Goal: Information Seeking & Learning: Learn about a topic

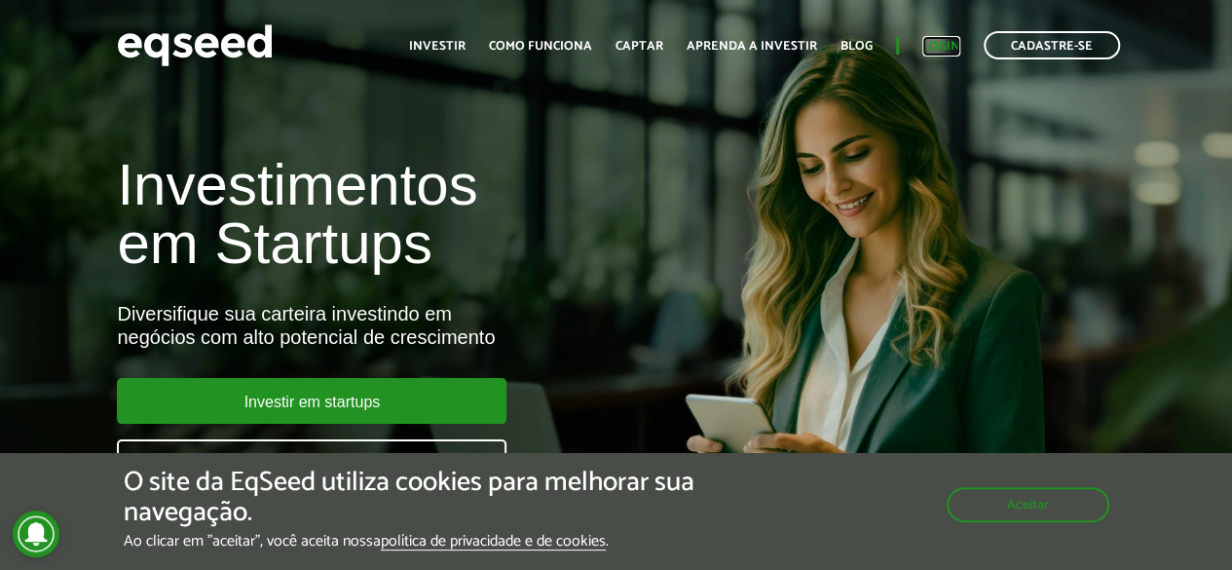
click at [939, 42] on link "Login" at bounding box center [941, 46] width 38 height 13
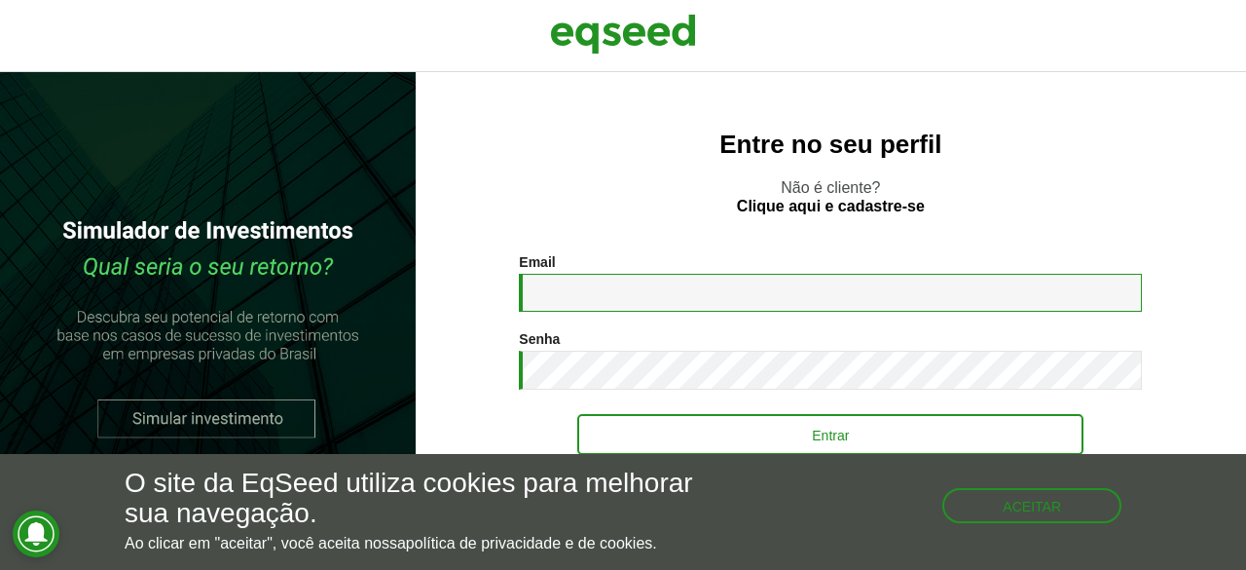
type input "**********"
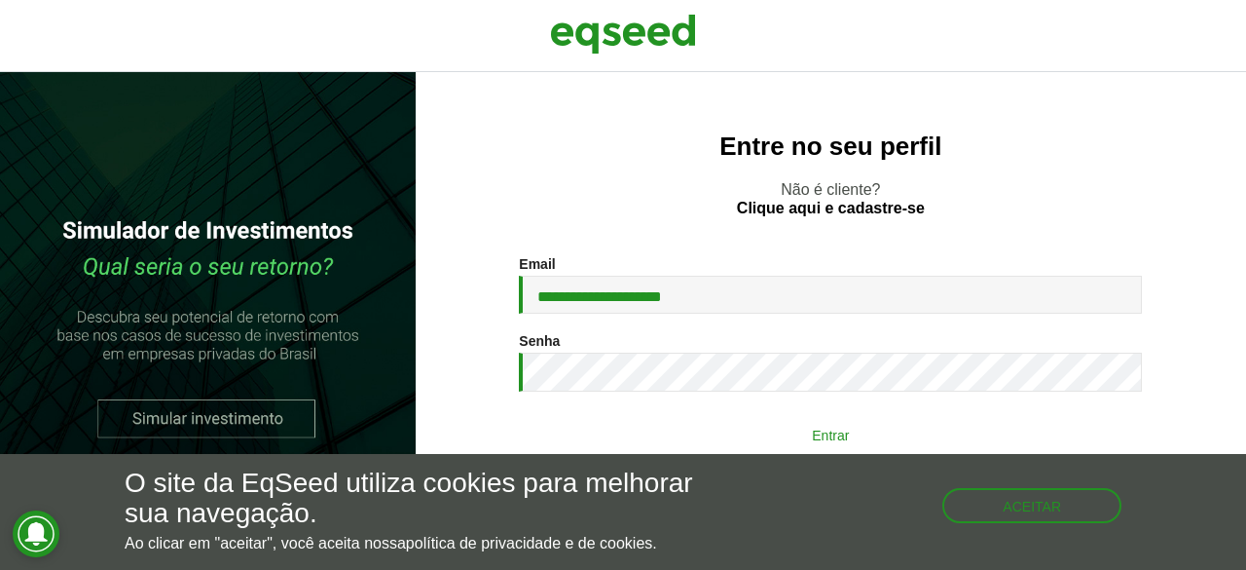
click at [774, 434] on button "Entrar" at bounding box center [830, 434] width 506 height 37
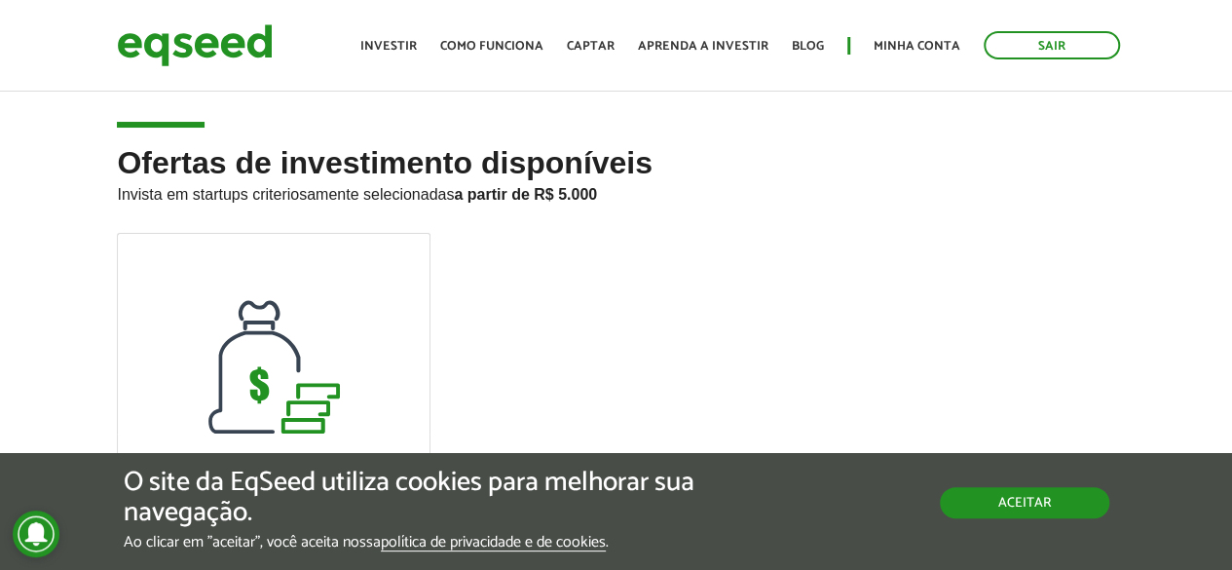
click at [1003, 509] on button "Aceitar" at bounding box center [1024, 502] width 169 height 31
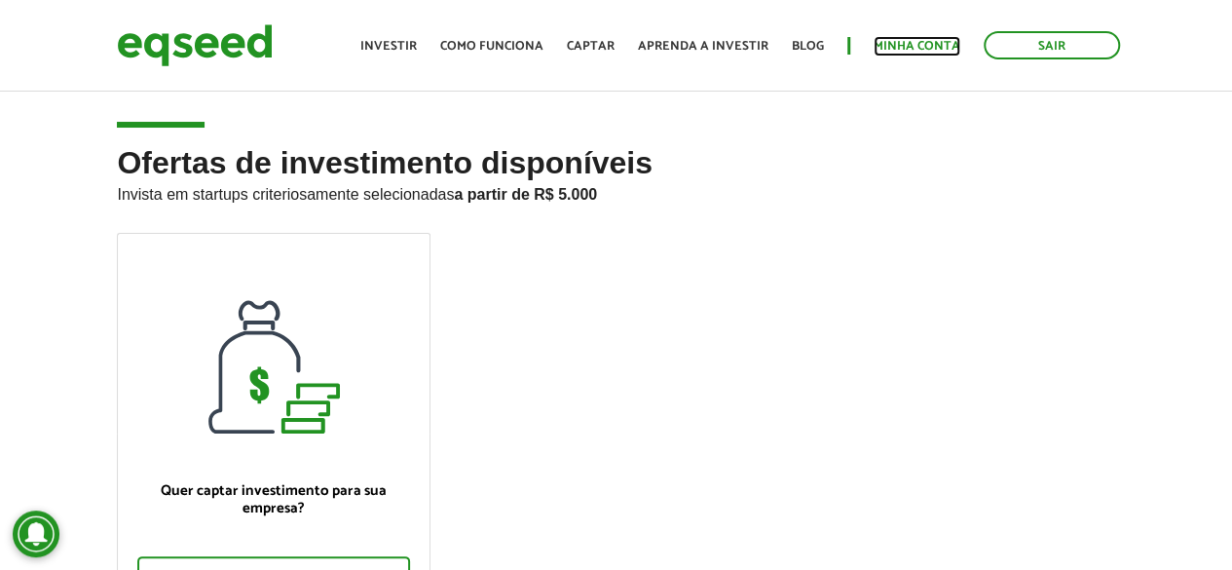
click at [903, 42] on link "Minha conta" at bounding box center [916, 46] width 87 height 13
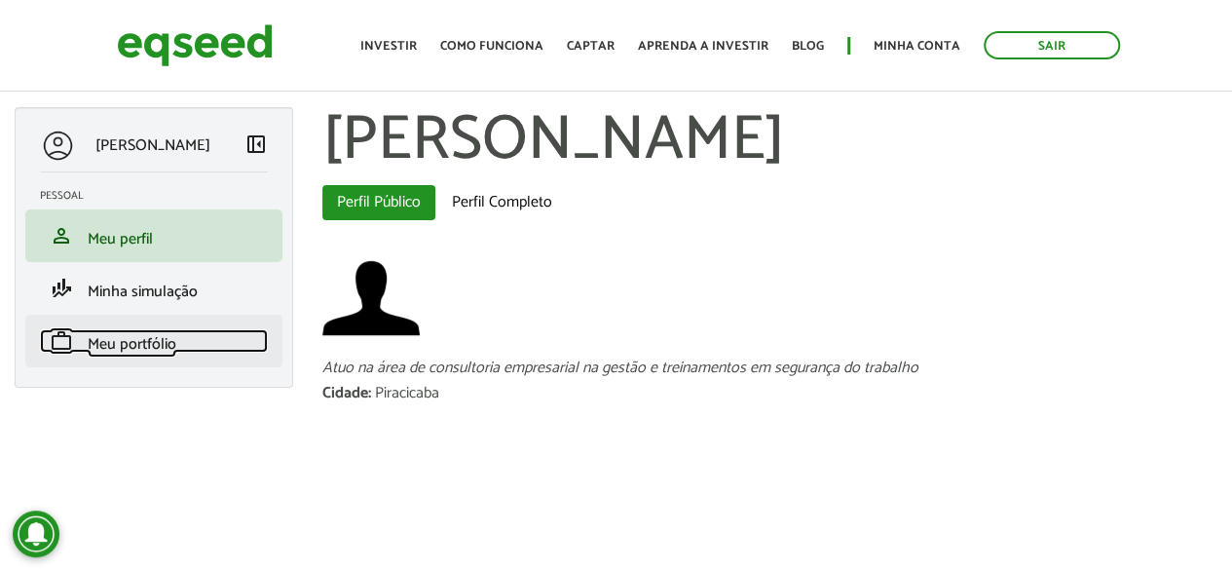
click at [134, 342] on span "Meu portfólio" at bounding box center [132, 344] width 89 height 26
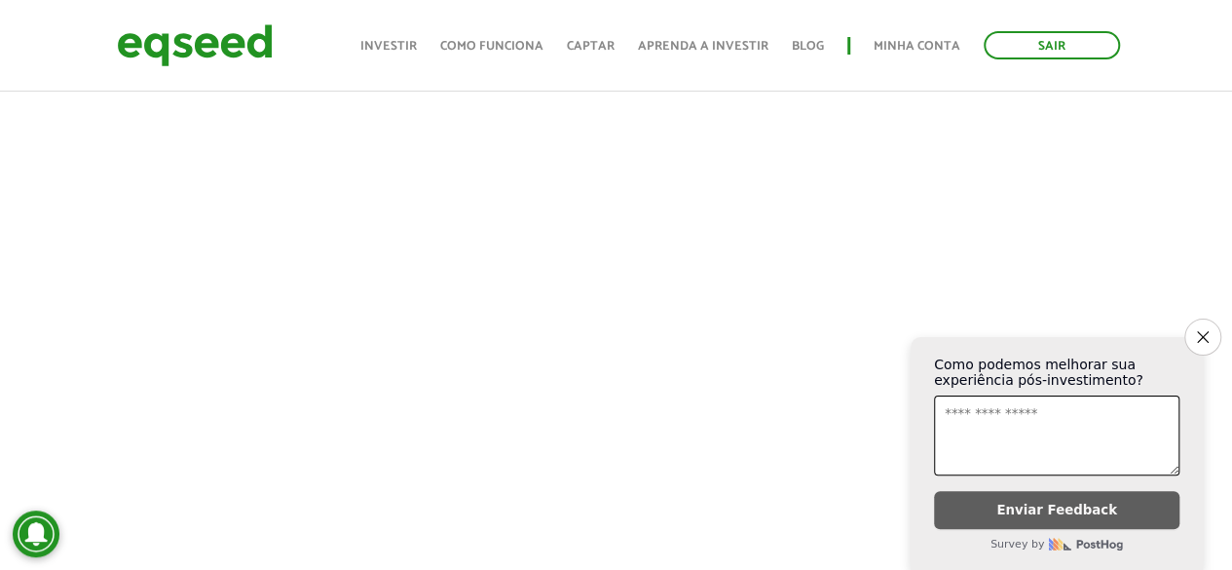
scroll to position [682, 0]
click at [1199, 330] on icon "Close survey" at bounding box center [1202, 336] width 13 height 13
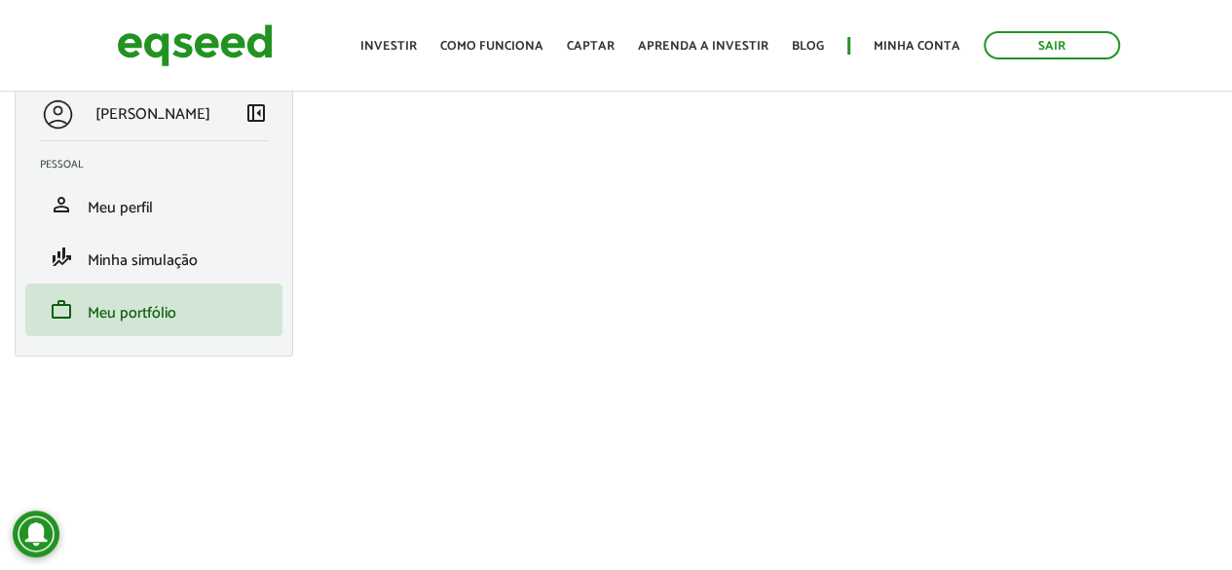
scroll to position [0, 0]
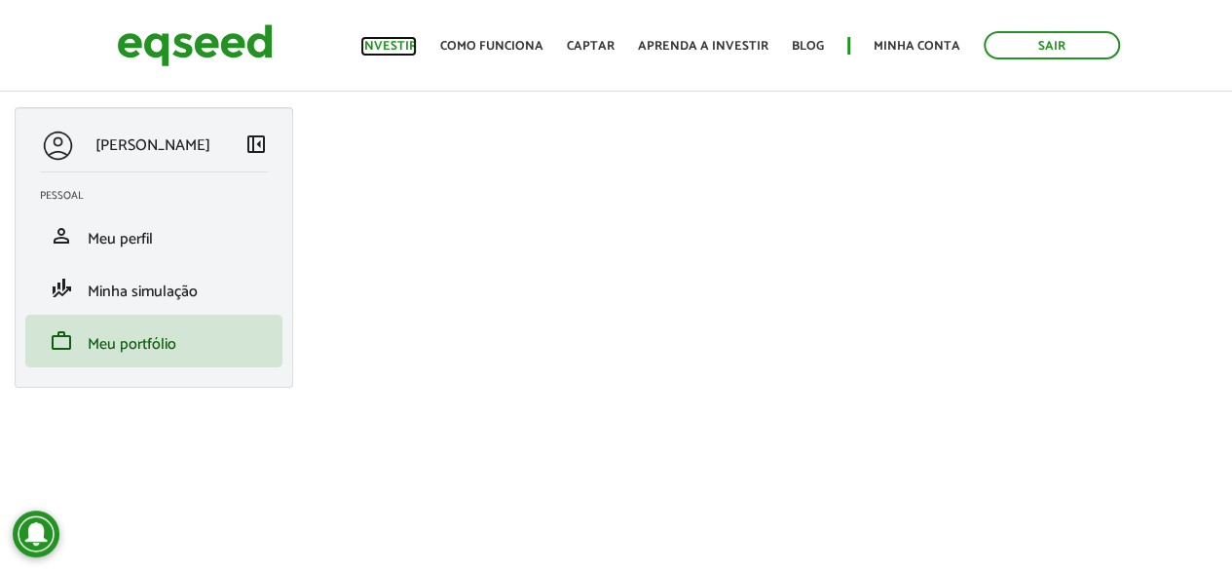
click at [393, 42] on link "Investir" at bounding box center [388, 46] width 56 height 13
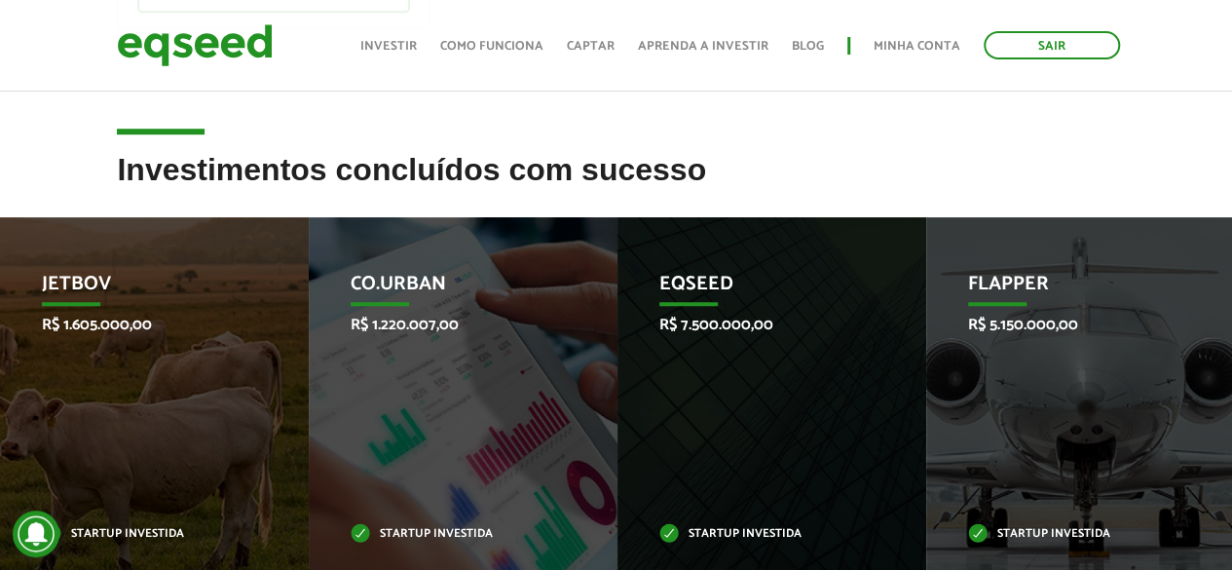
scroll to position [682, 0]
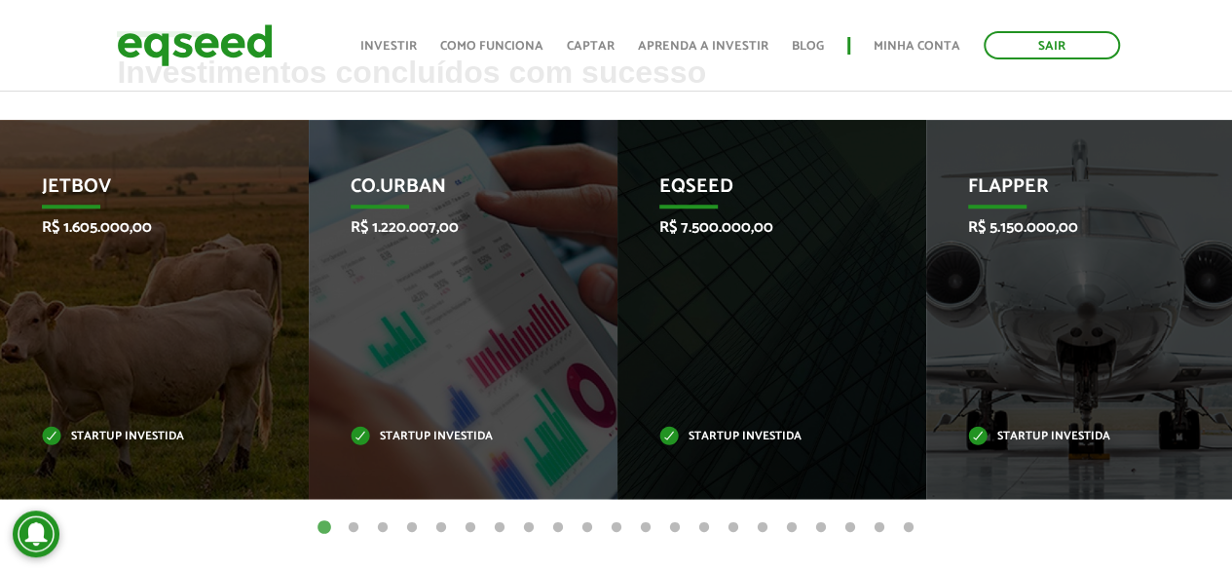
click at [356, 525] on button "2" at bounding box center [353, 527] width 19 height 19
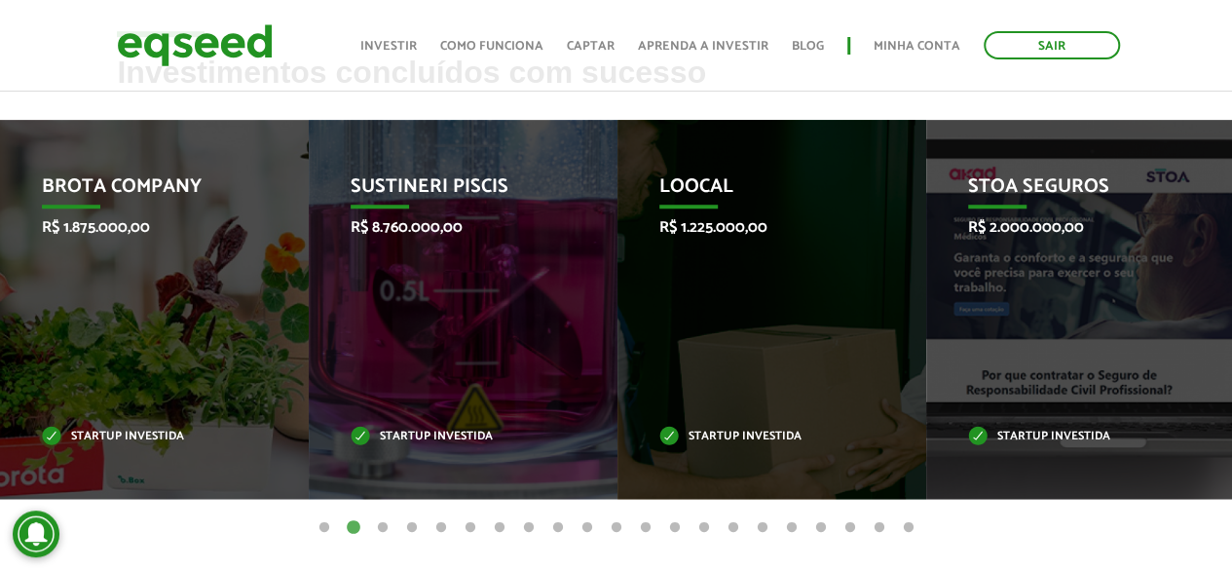
click at [382, 529] on button "3" at bounding box center [382, 527] width 19 height 19
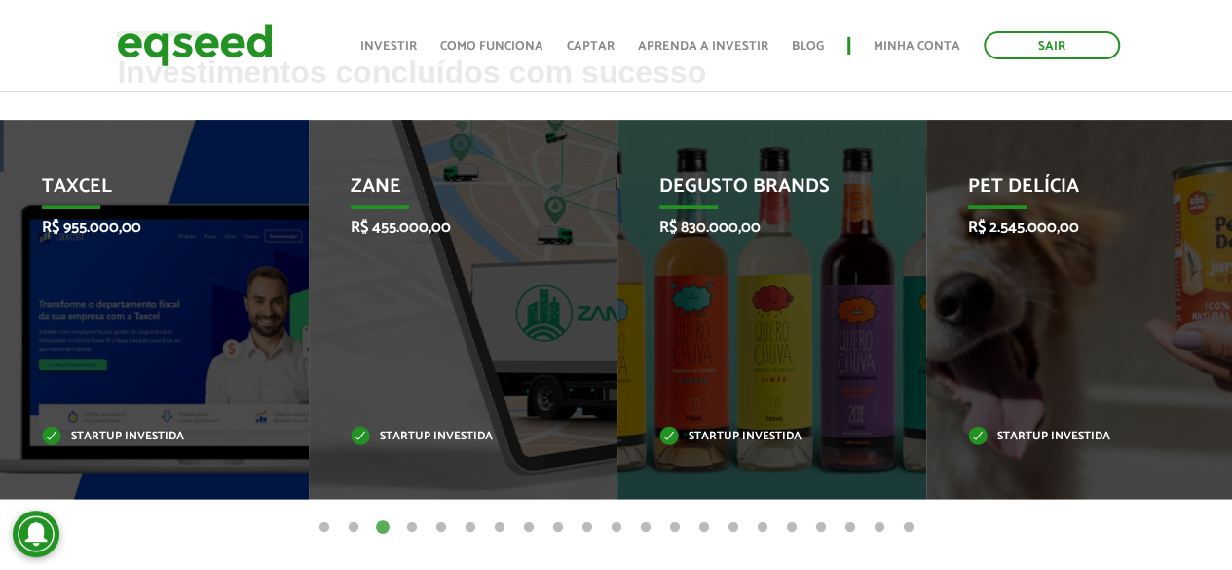
click at [417, 525] on button "4" at bounding box center [411, 527] width 19 height 19
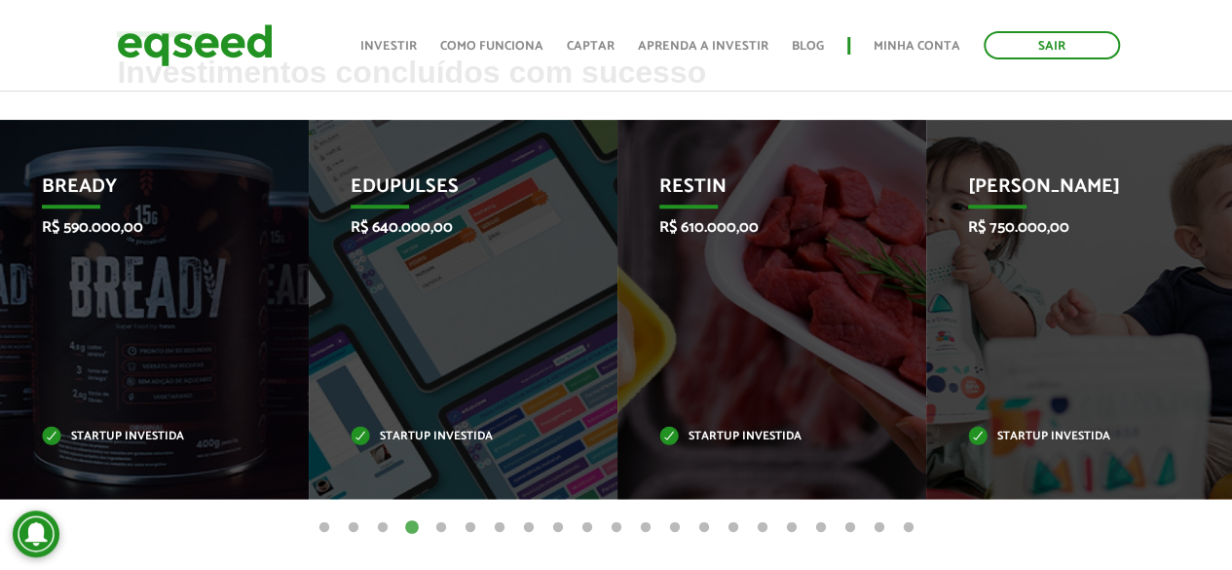
click at [441, 527] on button "5" at bounding box center [440, 527] width 19 height 19
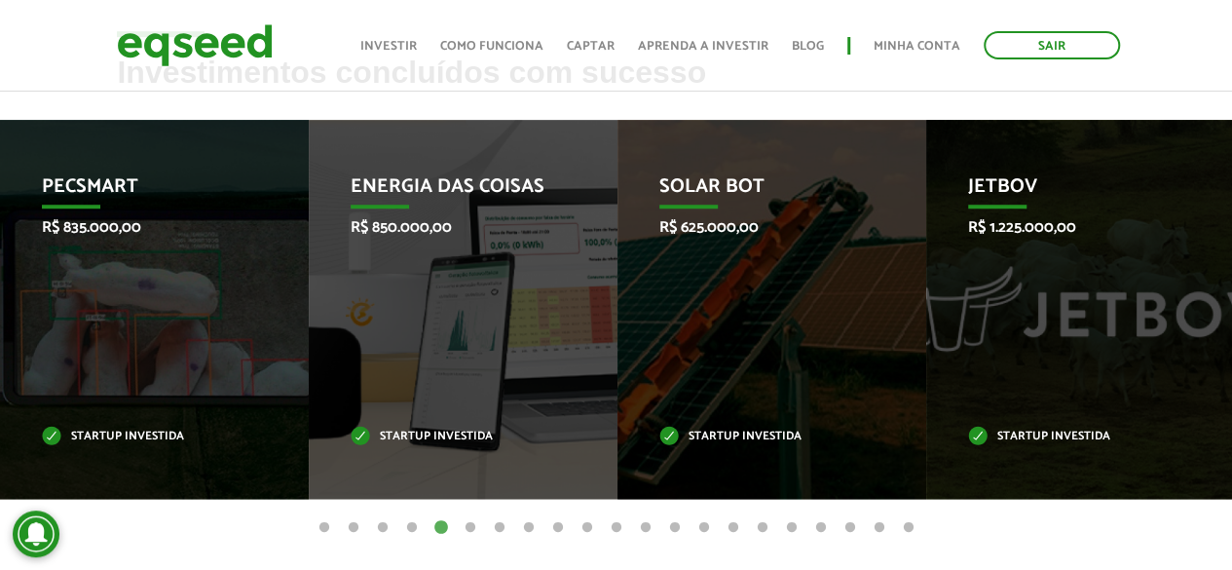
click at [468, 529] on button "6" at bounding box center [470, 527] width 19 height 19
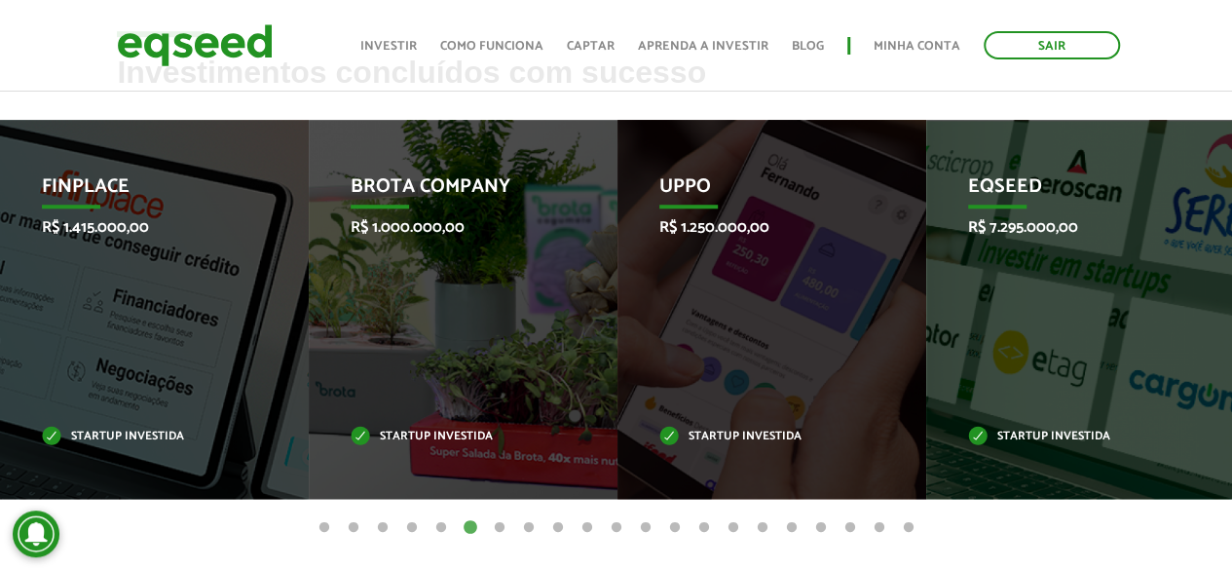
click at [499, 525] on button "7" at bounding box center [499, 527] width 19 height 19
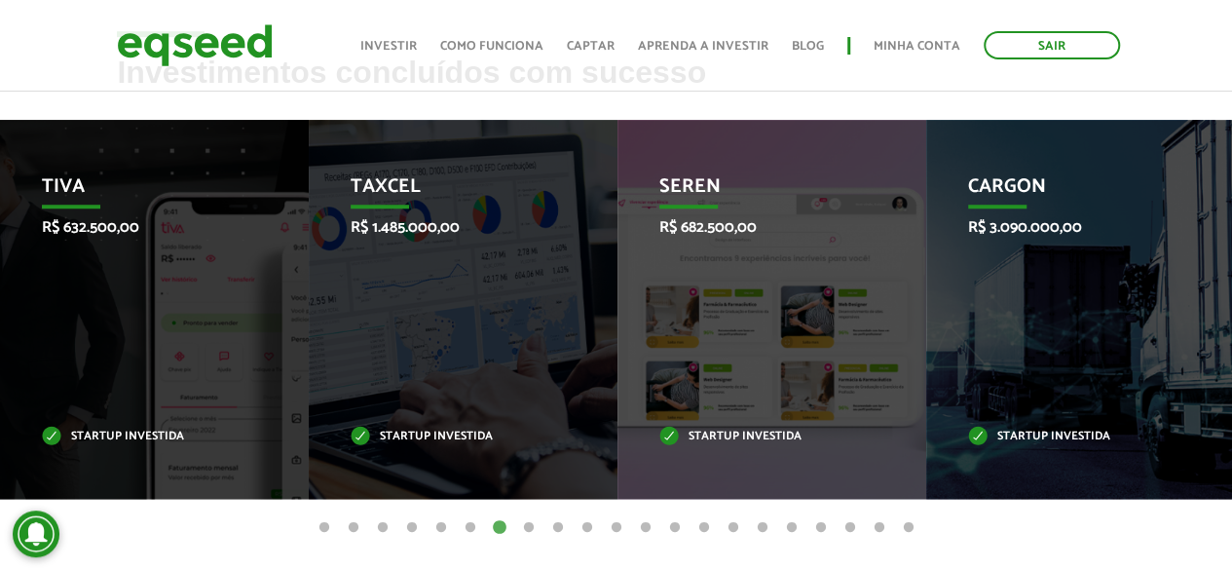
click at [527, 525] on button "8" at bounding box center [528, 527] width 19 height 19
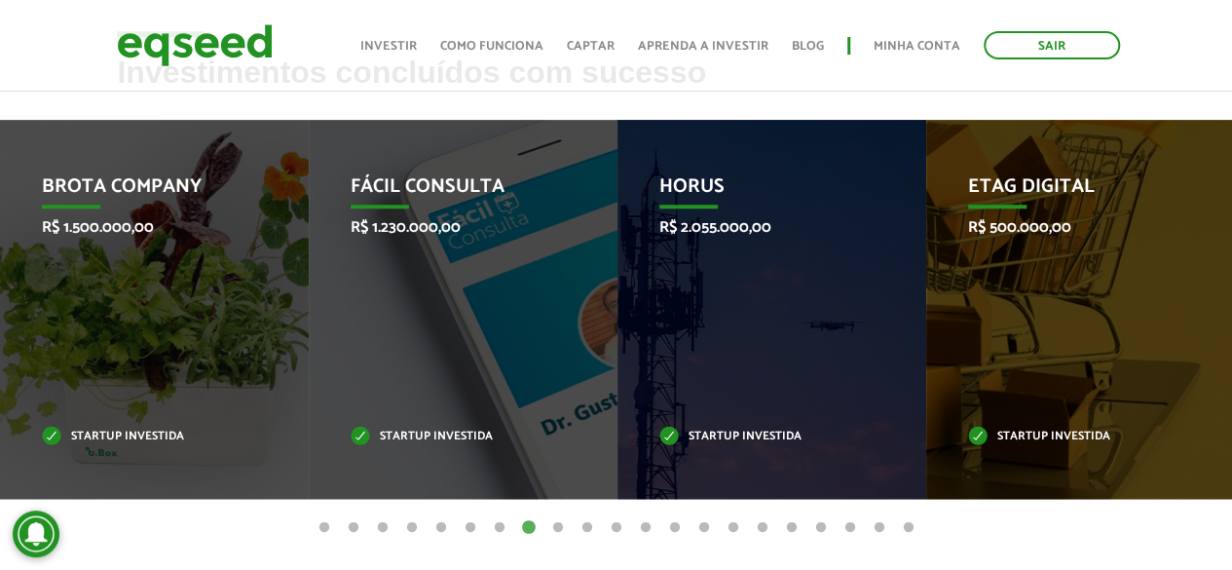
click at [562, 525] on button "9" at bounding box center [557, 527] width 19 height 19
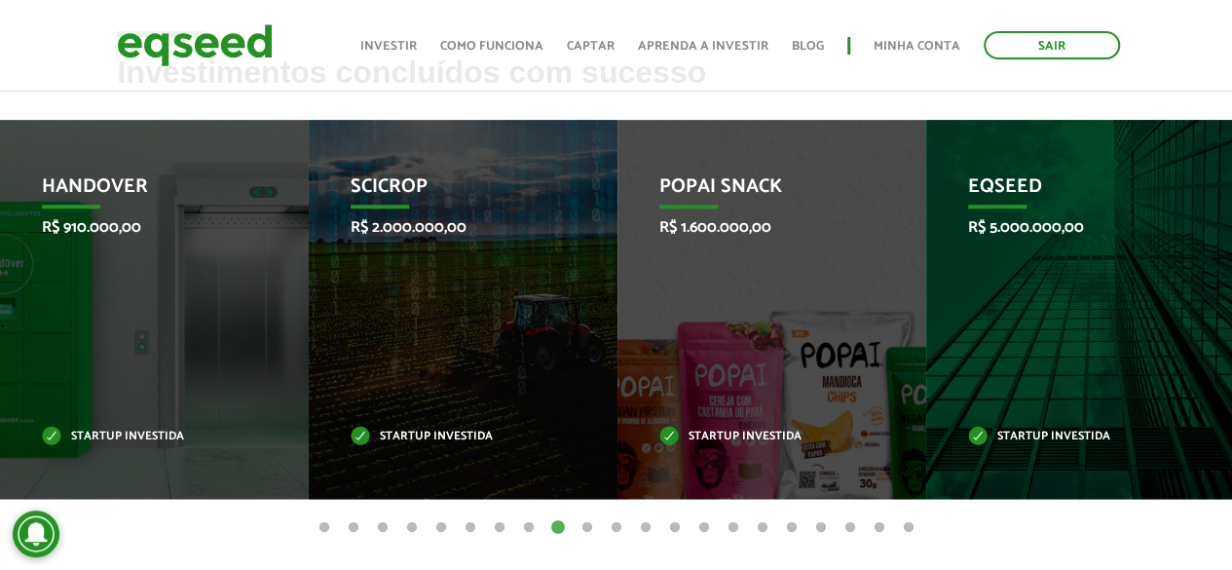
click at [589, 528] on button "10" at bounding box center [586, 527] width 19 height 19
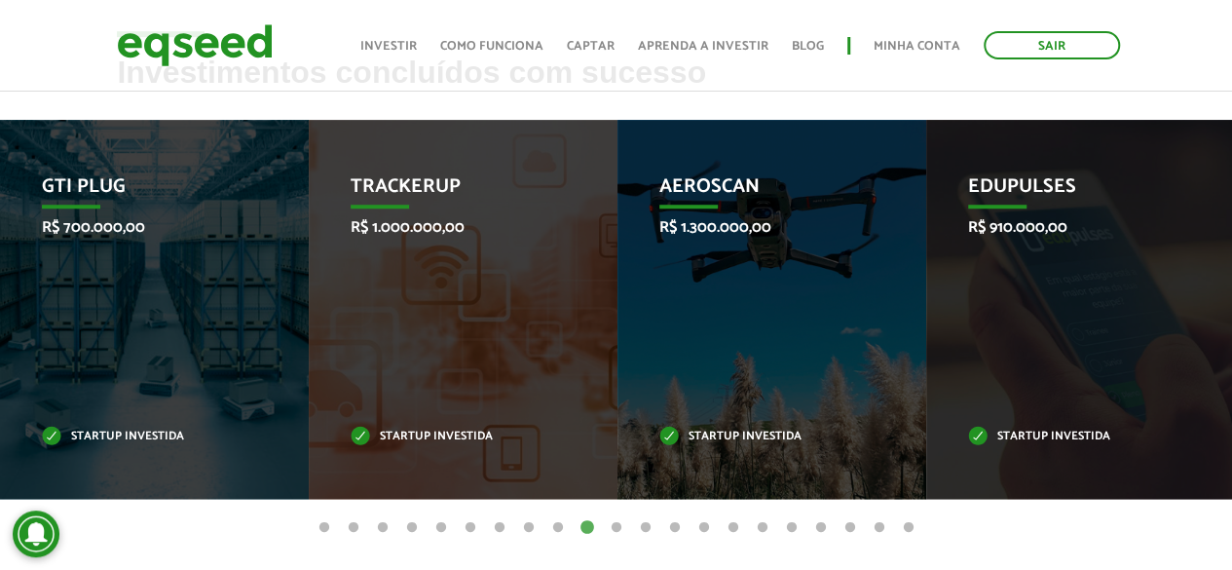
click at [617, 527] on button "11" at bounding box center [616, 527] width 19 height 19
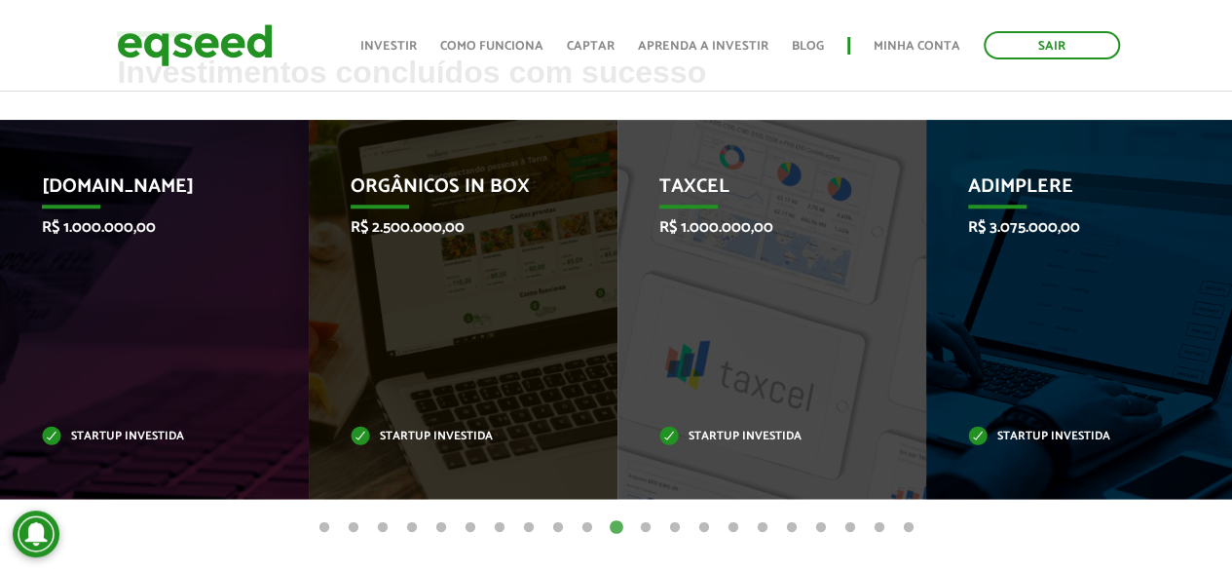
click at [645, 526] on button "12" at bounding box center [645, 527] width 19 height 19
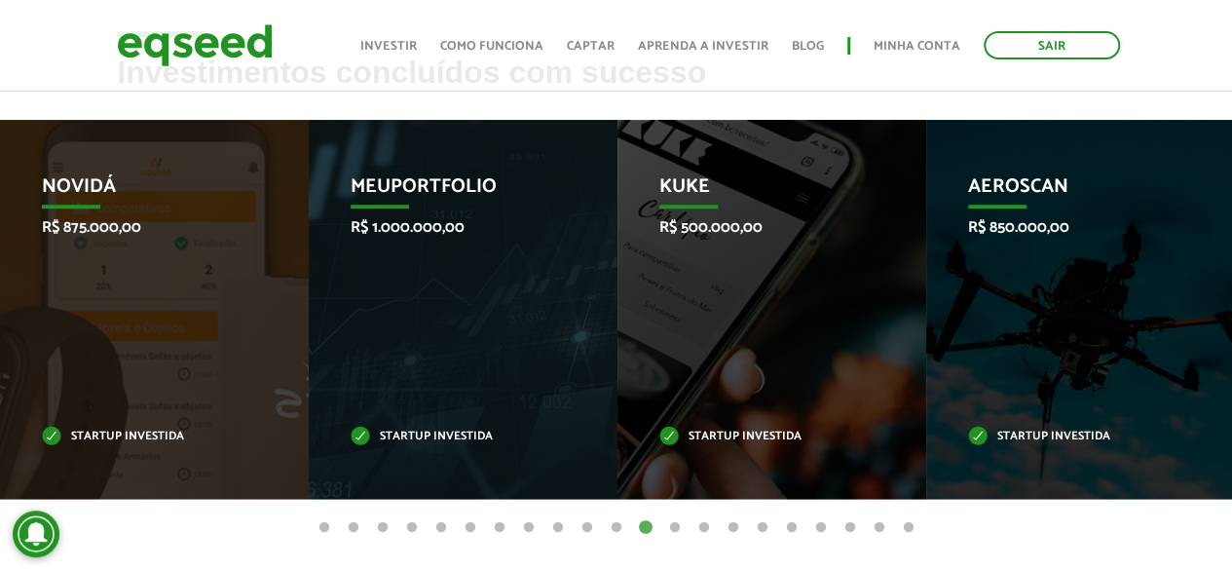
click at [673, 526] on button "13" at bounding box center [674, 527] width 19 height 19
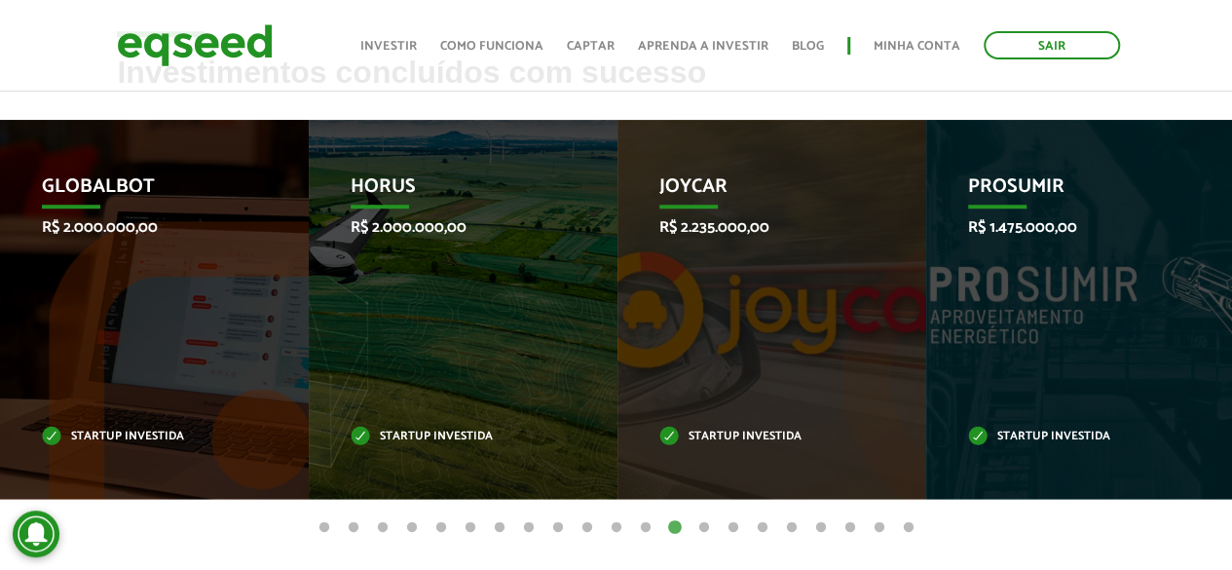
click at [704, 525] on button "14" at bounding box center [703, 527] width 19 height 19
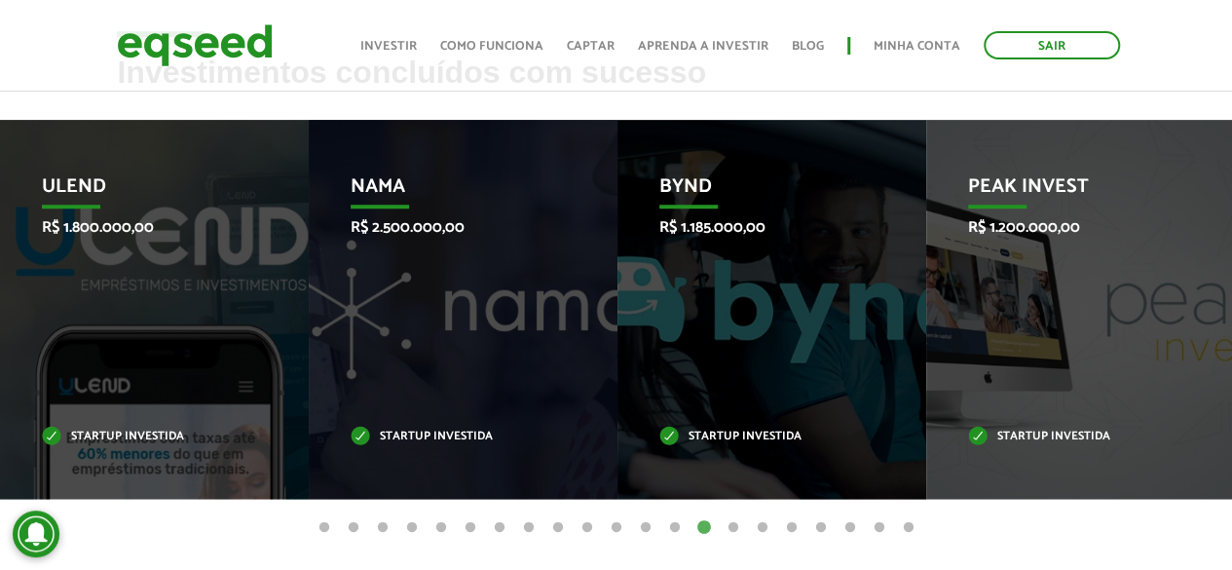
click at [729, 525] on button "15" at bounding box center [732, 527] width 19 height 19
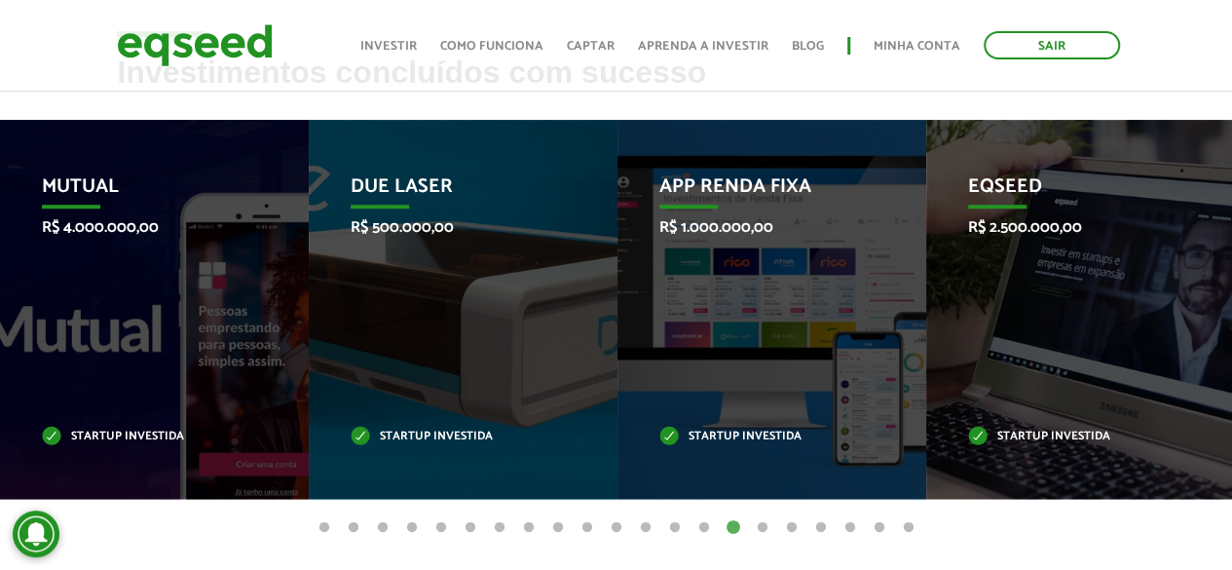
click at [758, 526] on button "16" at bounding box center [762, 527] width 19 height 19
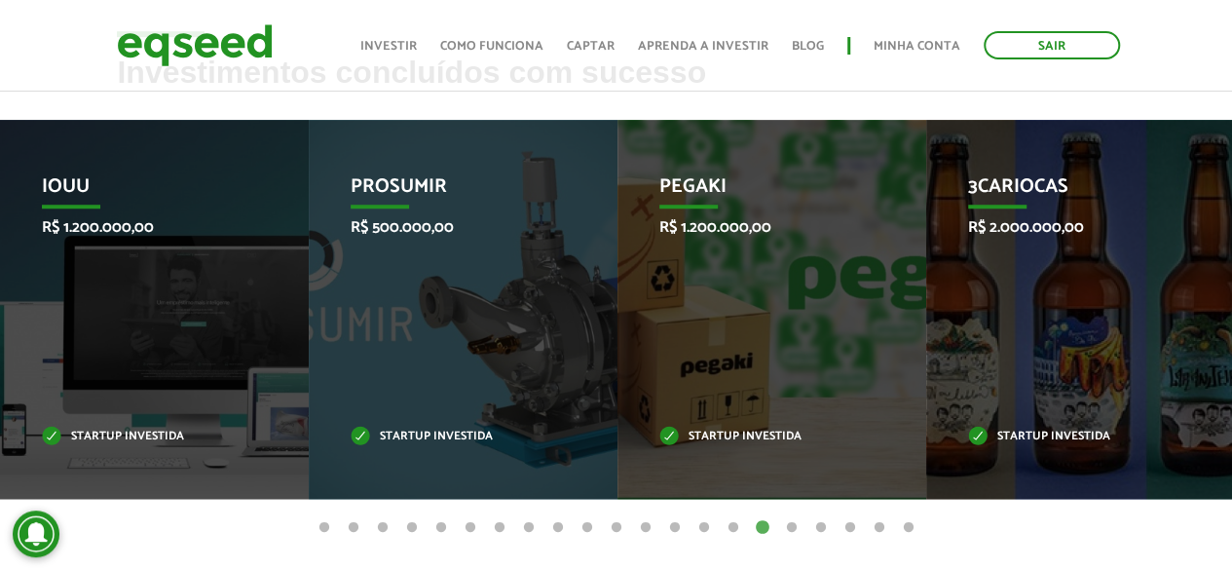
click at [791, 526] on button "17" at bounding box center [791, 527] width 19 height 19
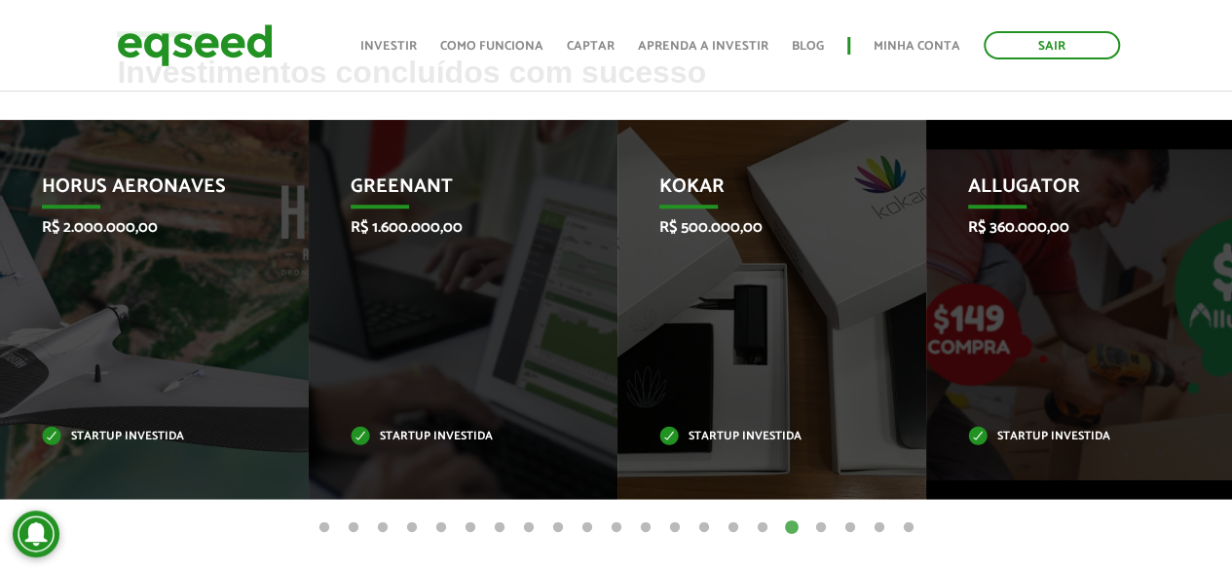
click at [820, 529] on button "18" at bounding box center [820, 527] width 19 height 19
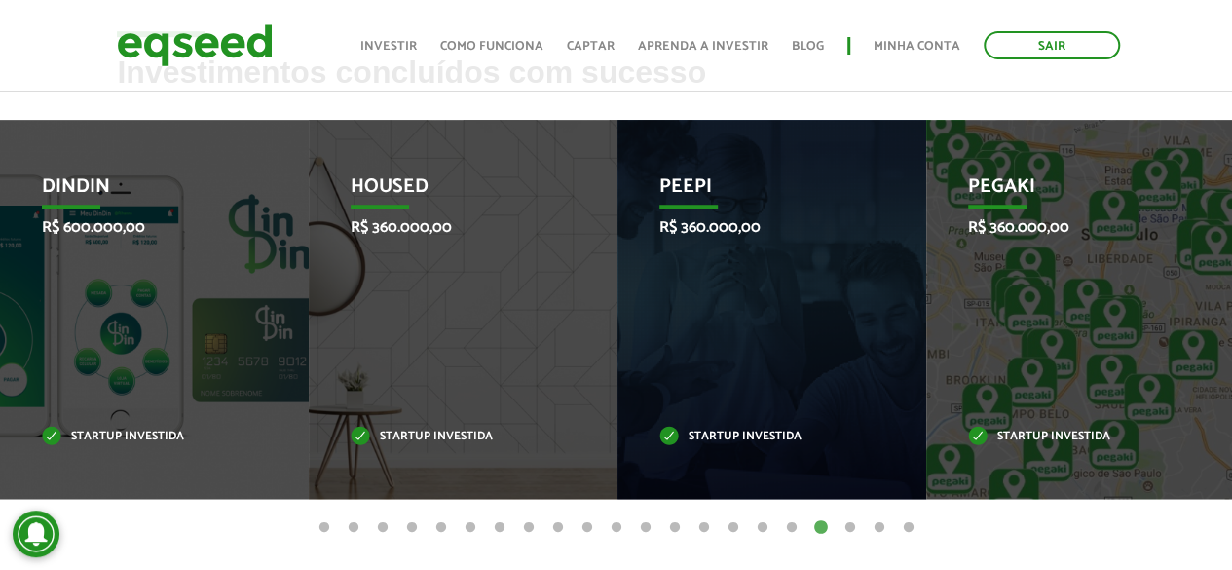
click at [850, 530] on button "19" at bounding box center [849, 527] width 19 height 19
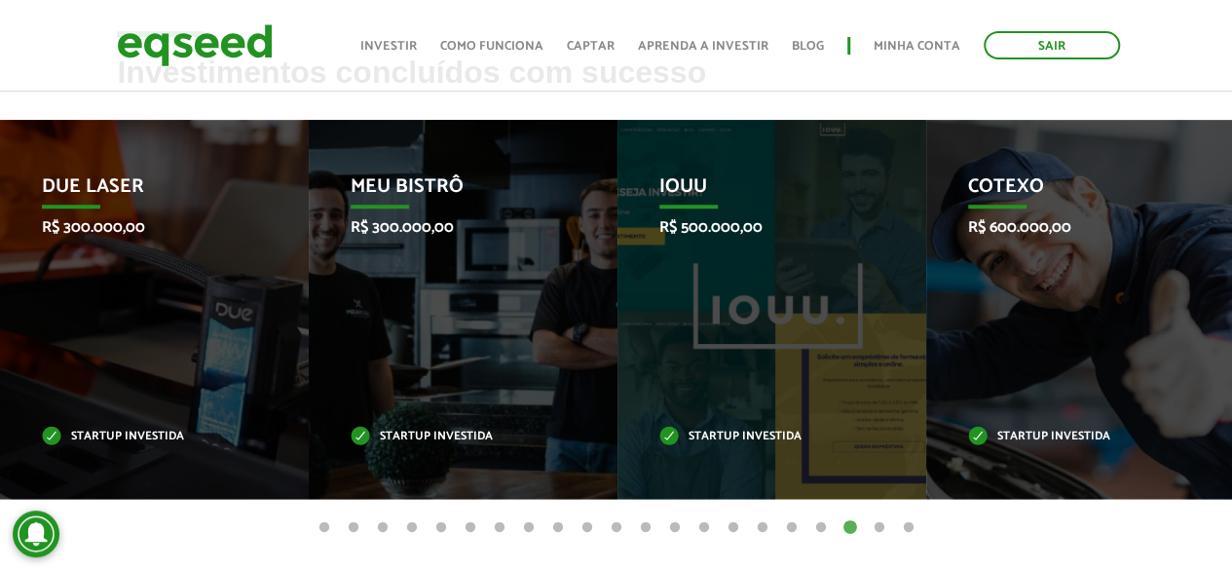
click at [880, 525] on button "20" at bounding box center [878, 527] width 19 height 19
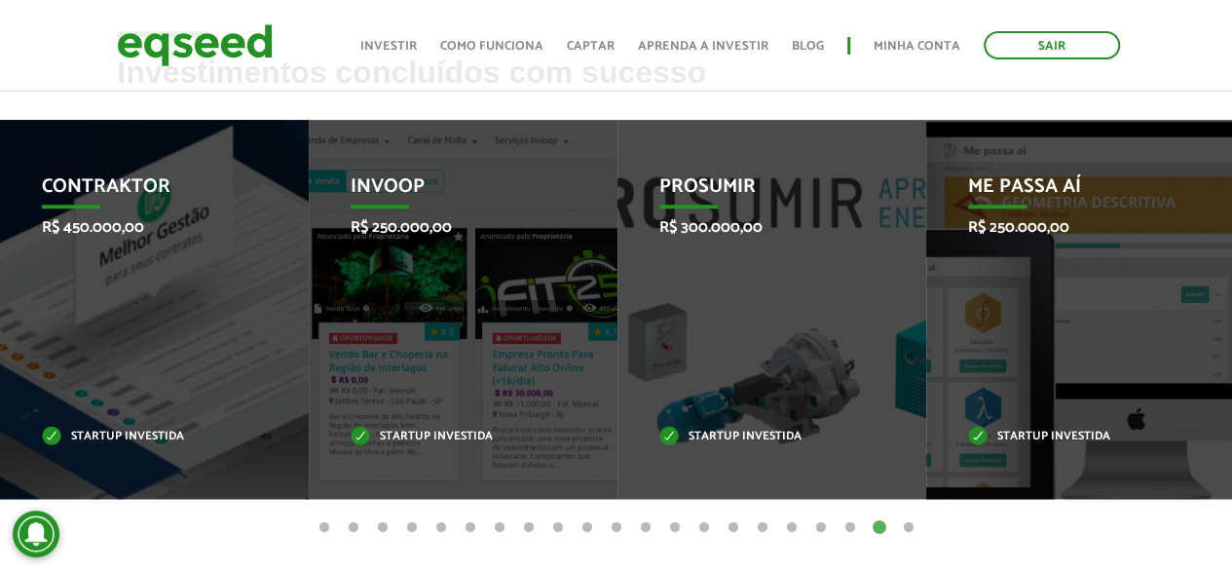
click at [907, 522] on button "21" at bounding box center [908, 527] width 19 height 19
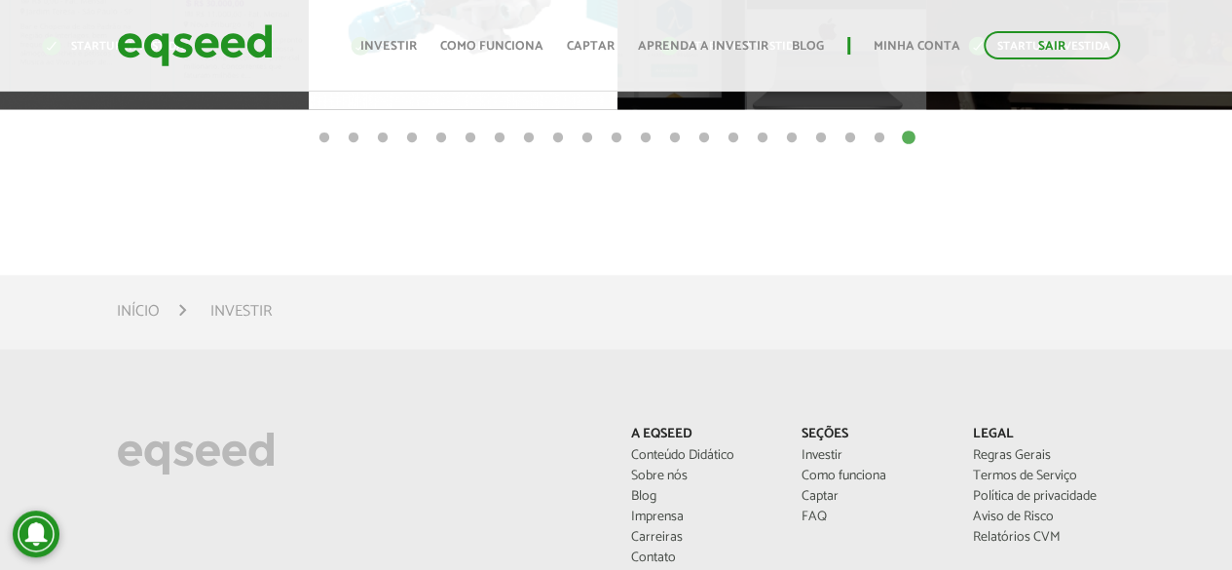
scroll to position [1168, 0]
